Goal: Task Accomplishment & Management: Complete application form

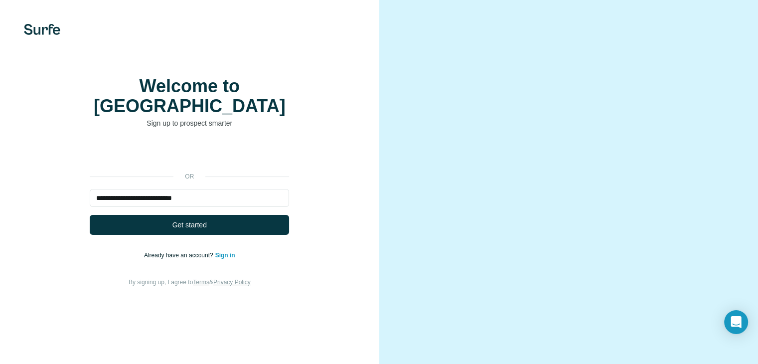
type input "**********"
click at [90, 215] on button "Get started" at bounding box center [189, 225] width 199 height 20
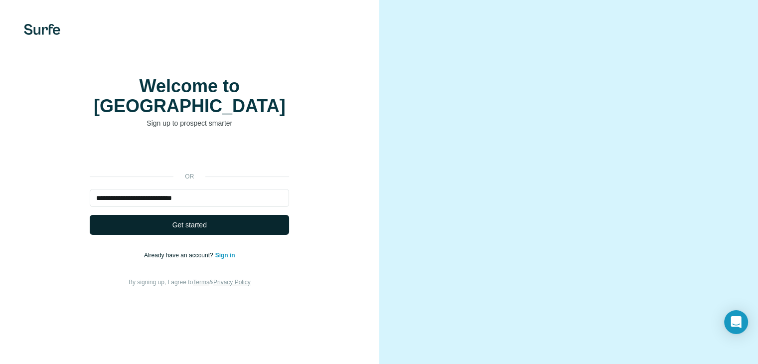
click at [182, 230] on span "Get started" at bounding box center [189, 225] width 34 height 10
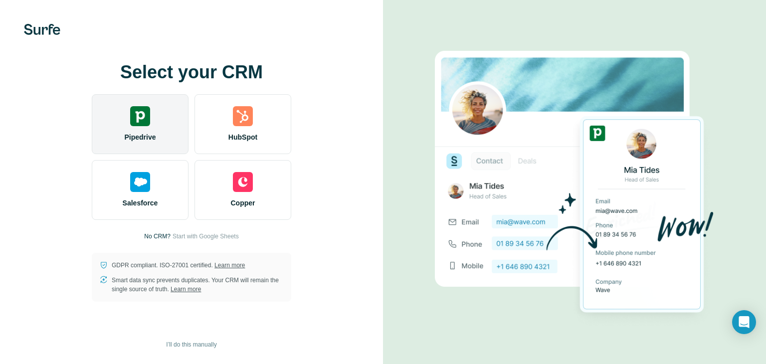
click at [144, 125] on img at bounding box center [140, 116] width 20 height 20
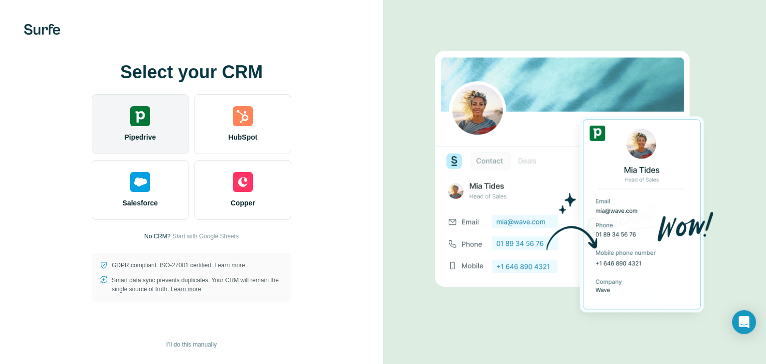
click at [144, 125] on img at bounding box center [140, 116] width 20 height 20
click at [142, 123] on img at bounding box center [140, 116] width 20 height 20
drag, startPoint x: 142, startPoint y: 123, endPoint x: 40, endPoint y: 115, distance: 102.0
click at [40, 115] on div "Select your CRM Pipedrive HubSpot Salesforce Copper No CRM? Start with Google S…" at bounding box center [191, 181] width 343 height 239
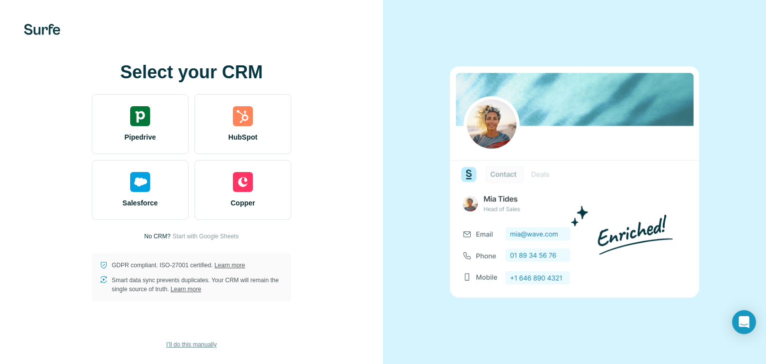
click at [203, 345] on span "I’ll do this manually" at bounding box center [191, 344] width 50 height 9
